Goal: Unclear: Unclear

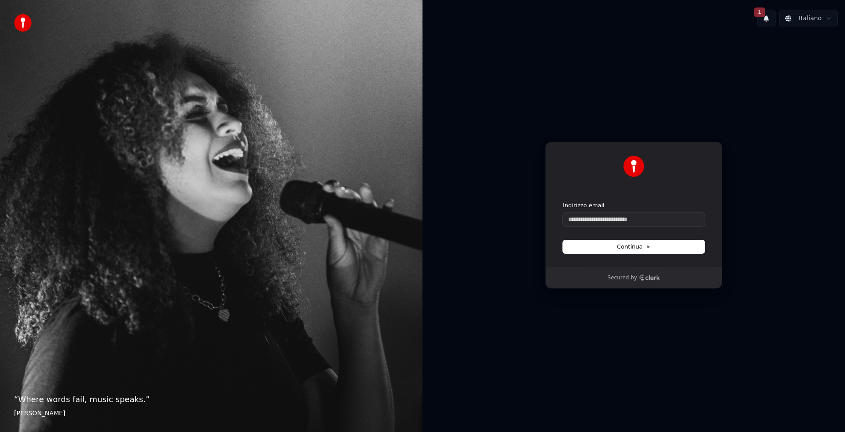
click at [767, 18] on button "1" at bounding box center [766, 19] width 18 height 16
click at [819, 49] on button "Aggiorna" at bounding box center [816, 46] width 43 height 16
